Goal: Task Accomplishment & Management: Complete application form

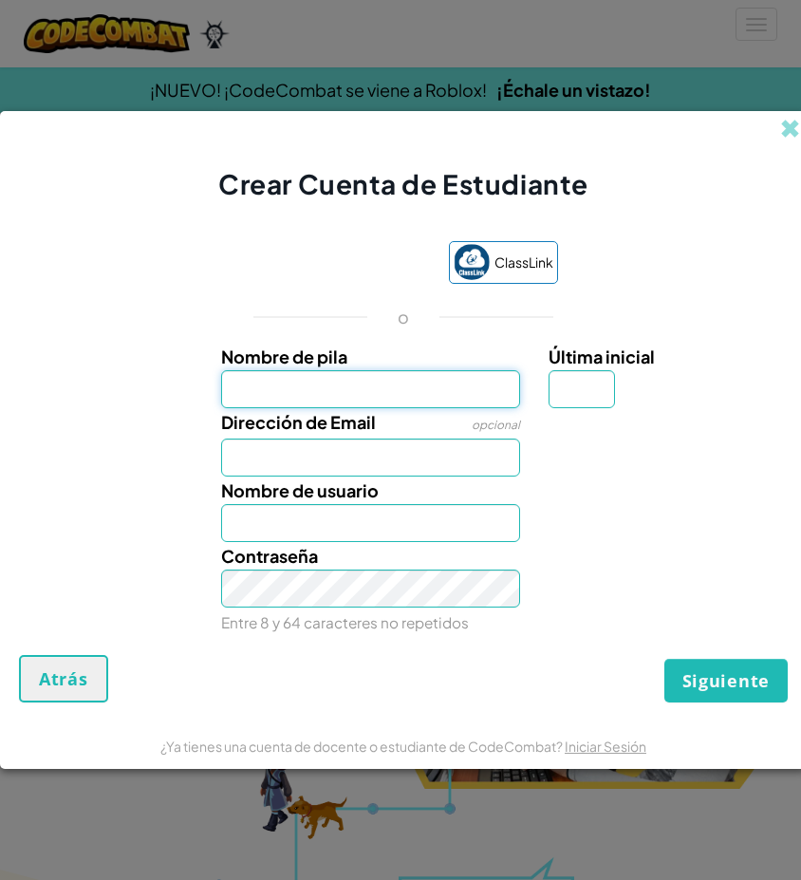
click at [342, 387] on input "Nombre de pila" at bounding box center [371, 389] width 300 height 38
type input "[PERSON_NAME]"
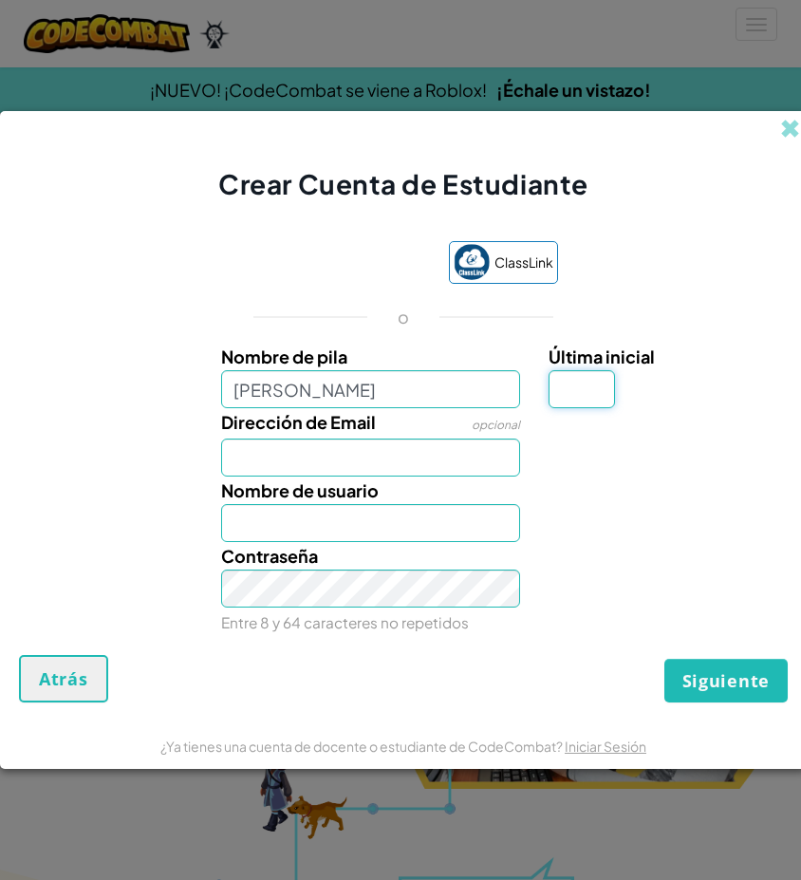
type input "[PERSON_NAME]"
click at [609, 396] on input "Última inicial" at bounding box center [582, 389] width 66 height 38
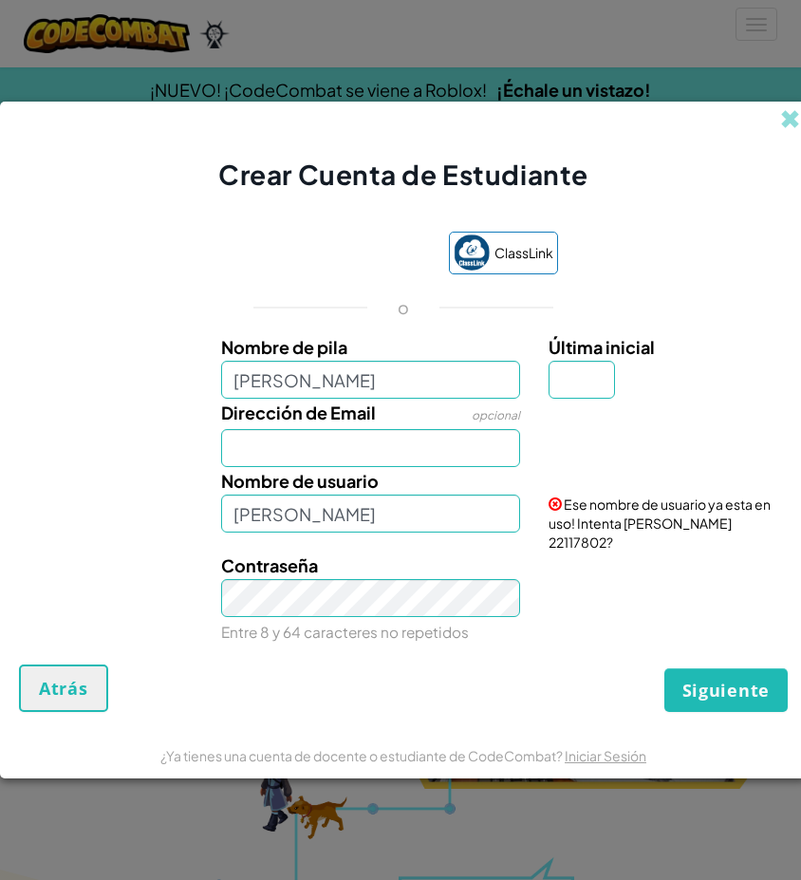
click at [652, 535] on span "Ese nombre de usuario ya esta en uso! Intenta [PERSON_NAME] 22117802?" at bounding box center [660, 523] width 222 height 55
click at [381, 399] on input "[PERSON_NAME]" at bounding box center [371, 380] width 300 height 38
type input "[PERSON_NAME]"
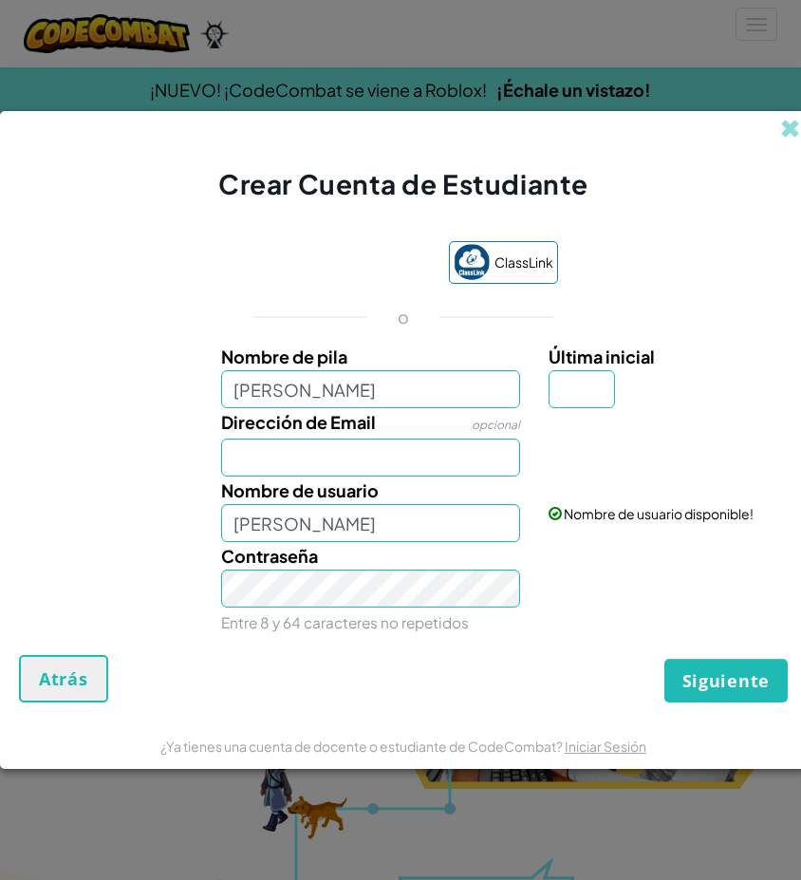
click at [548, 408] on div at bounding box center [666, 422] width 263 height 28
click at [555, 404] on input "Última inicial" at bounding box center [582, 389] width 66 height 38
type input "l"
type input "[PERSON_NAME] L"
click at [478, 452] on input "Dirección de Email" at bounding box center [371, 458] width 300 height 38
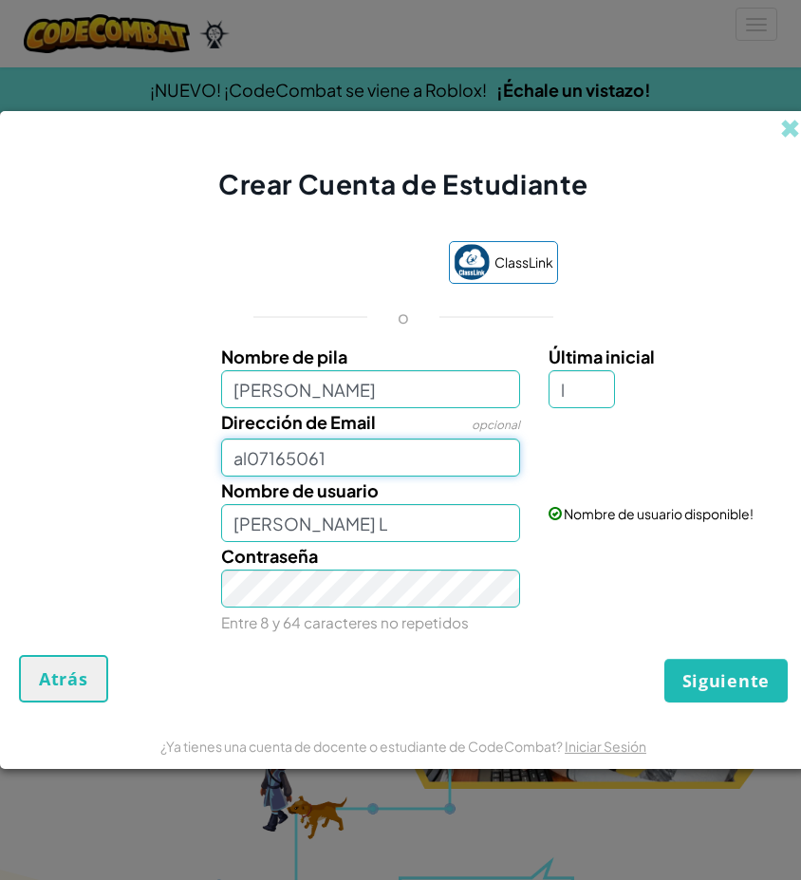
type input "al07165061"
click at [550, 620] on div "Contraseña Entre 8 y 64 caracteres no repetidos" at bounding box center [403, 589] width 788 height 94
click at [584, 393] on input "l" at bounding box center [582, 389] width 66 height 38
type input "L"
click at [636, 558] on div "Contraseña Entre 8 y 64 caracteres no repetidos" at bounding box center [403, 589] width 788 height 94
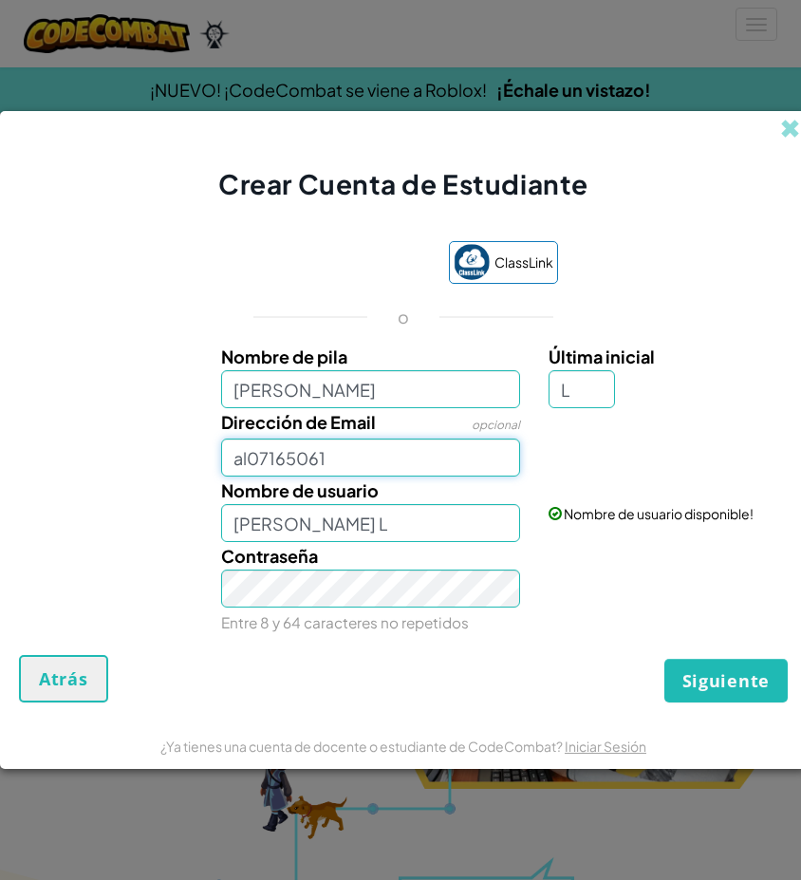
click at [245, 457] on input "al07165061" at bounding box center [371, 458] width 300 height 38
click at [464, 467] on input "AL07165061" at bounding box center [371, 458] width 300 height 38
click at [705, 676] on span "Siguiente" at bounding box center [726, 680] width 87 height 23
click at [735, 686] on span "Siguiente" at bounding box center [726, 680] width 87 height 23
type input "[EMAIL_ADDRESS][DOMAIN_NAME]"
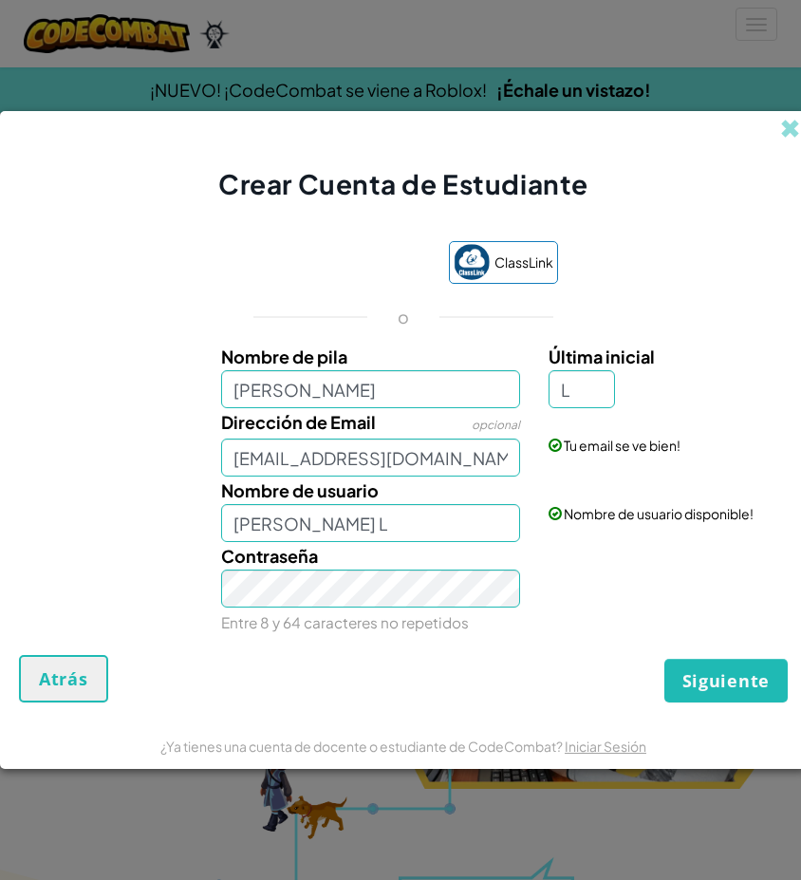
click at [730, 682] on span "Siguiente" at bounding box center [726, 680] width 87 height 23
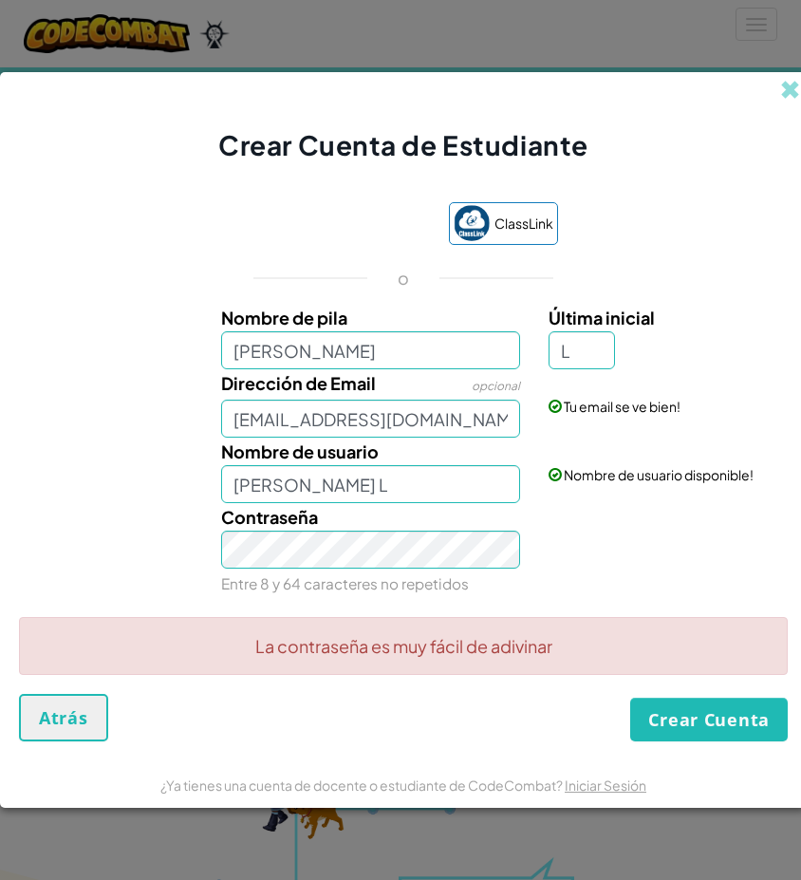
click at [718, 730] on button "Crear Cuenta" at bounding box center [709, 720] width 158 height 44
click at [385, 571] on div "Contraseña Entre 8 y 64 caracteres no repetidos" at bounding box center [371, 550] width 329 height 94
click at [675, 725] on button "Crear Cuenta" at bounding box center [709, 720] width 158 height 44
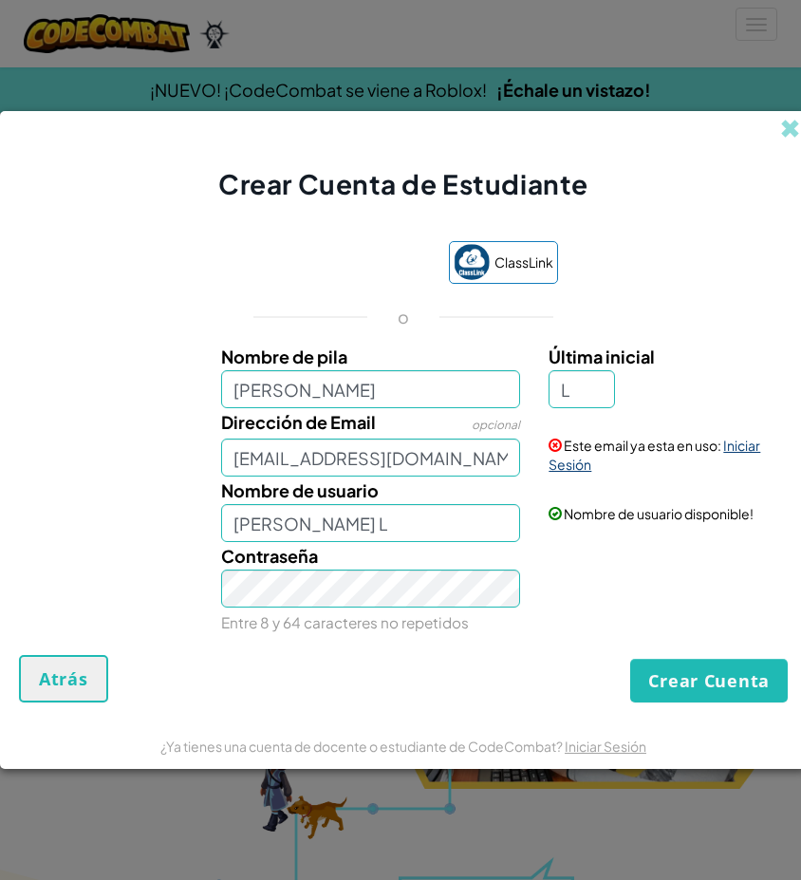
click at [749, 445] on link "Iniciar Sesión" at bounding box center [655, 455] width 212 height 36
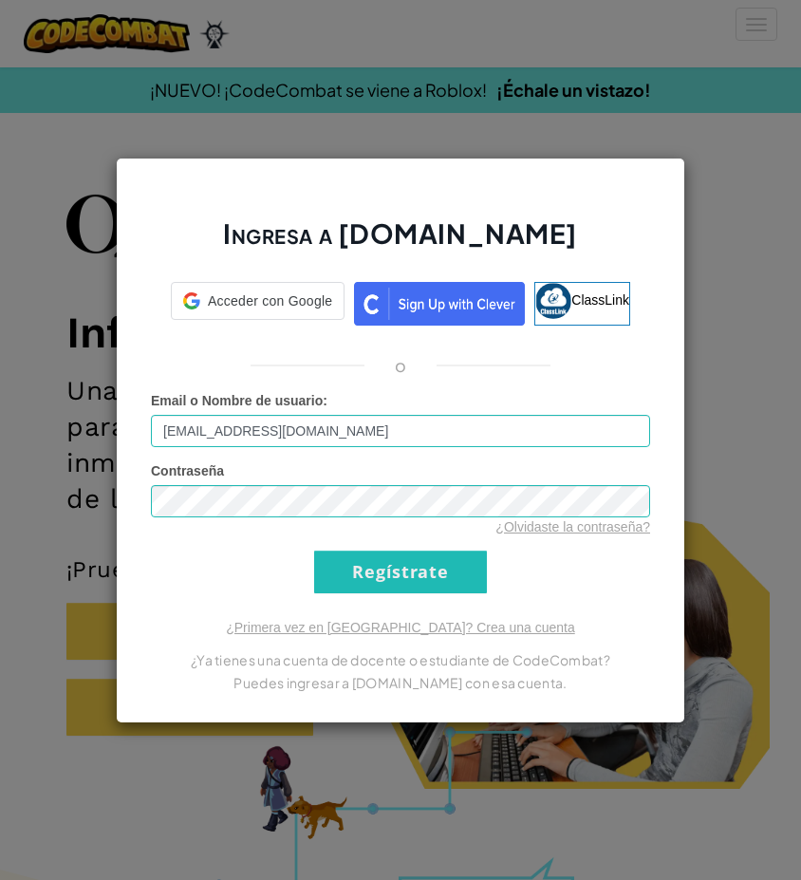
click at [464, 527] on div "¿Olvidaste la contraseña?" at bounding box center [400, 526] width 499 height 19
click at [435, 570] on input "Regístrate" at bounding box center [400, 572] width 173 height 43
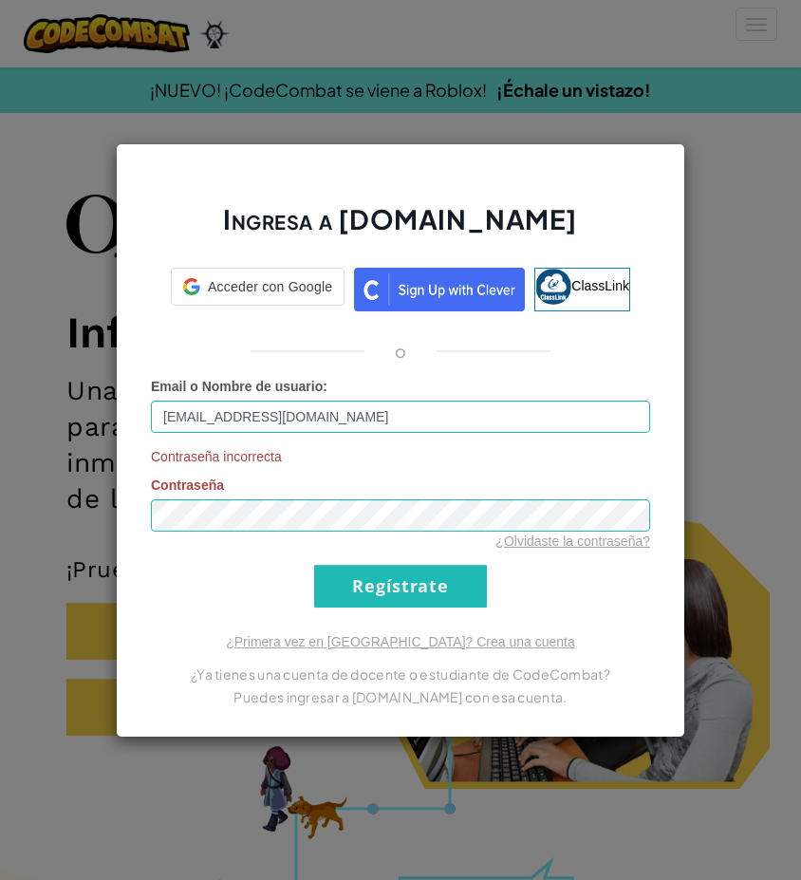
click at [386, 586] on input "Regístrate" at bounding box center [400, 586] width 173 height 43
click at [553, 541] on link "¿Olvidaste la contraseña?" at bounding box center [573, 541] width 155 height 15
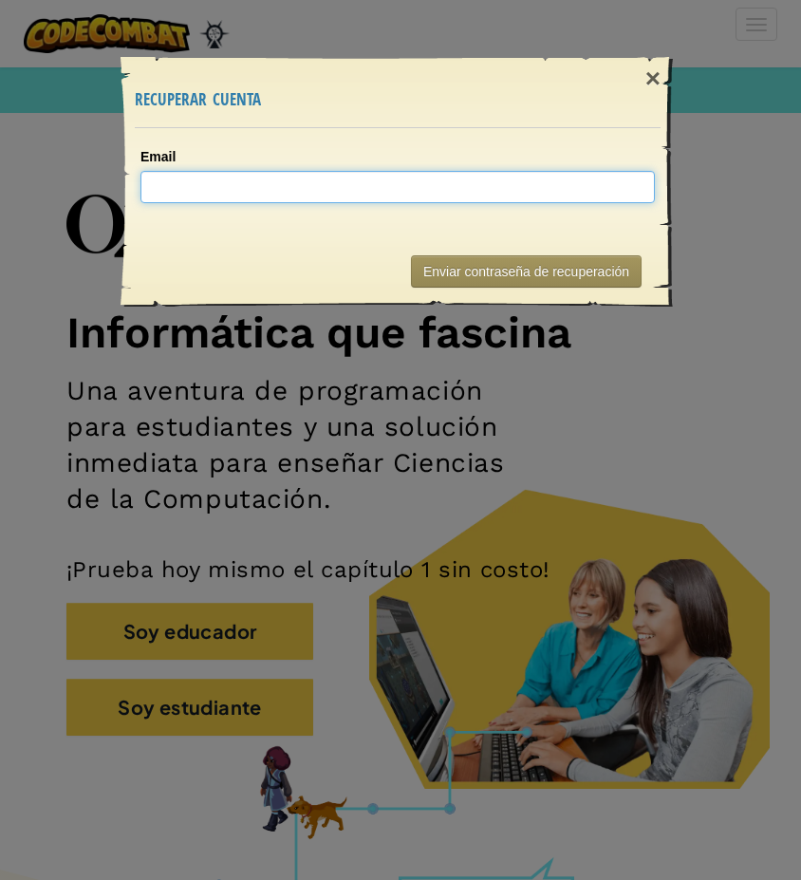
click at [186, 186] on input "Email" at bounding box center [398, 187] width 515 height 32
type input "A"
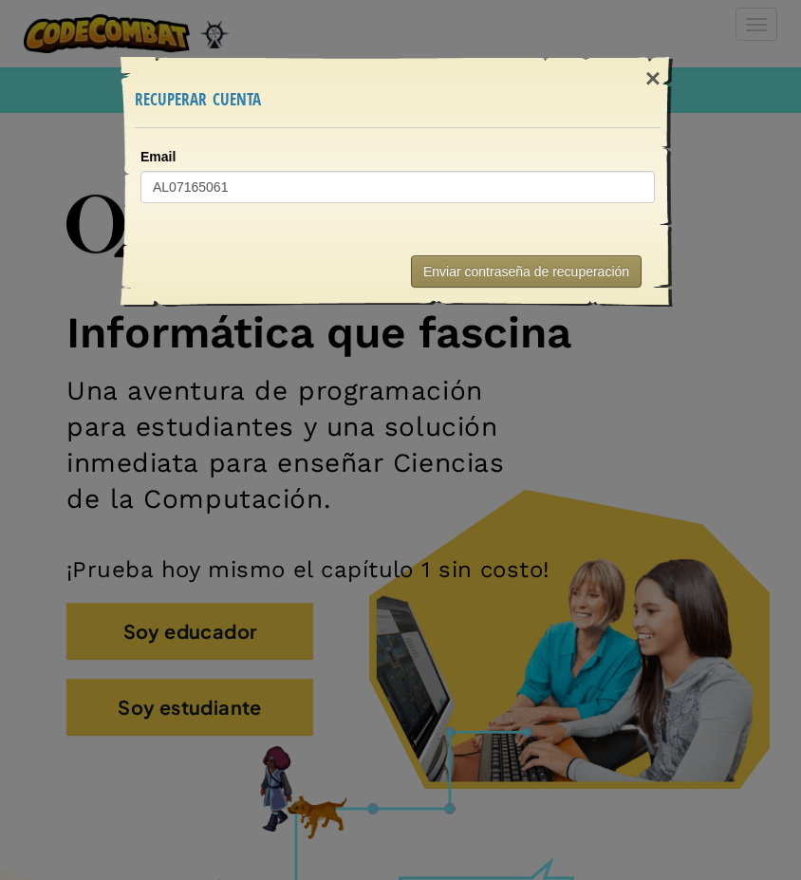
click at [532, 277] on button "Enviar contraseña de recuperación" at bounding box center [526, 271] width 231 height 32
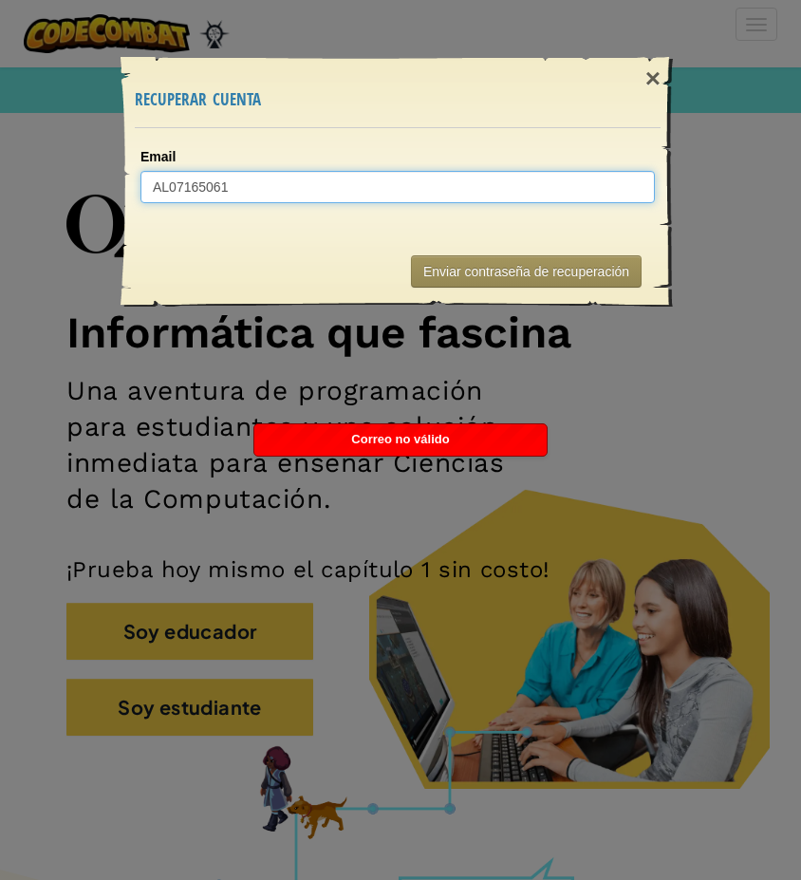
click at [268, 196] on input "AL07165061" at bounding box center [398, 187] width 515 height 32
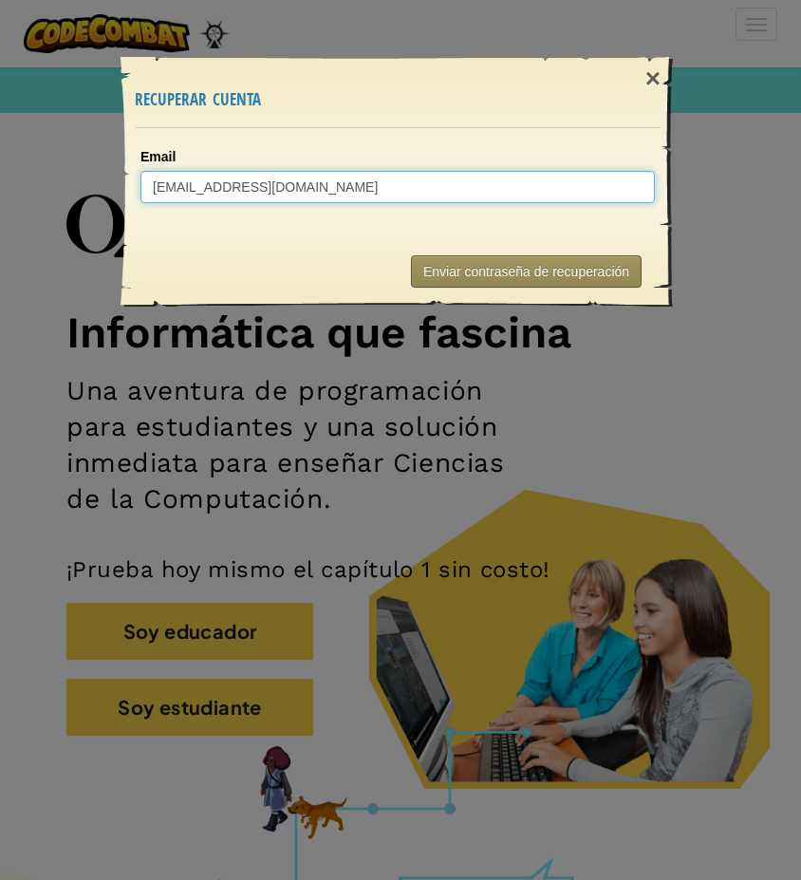
type input "[EMAIL_ADDRESS][DOMAIN_NAME]"
click at [524, 284] on button "Enviar contraseña de recuperación" at bounding box center [526, 271] width 231 height 32
